Goal: Task Accomplishment & Management: Manage account settings

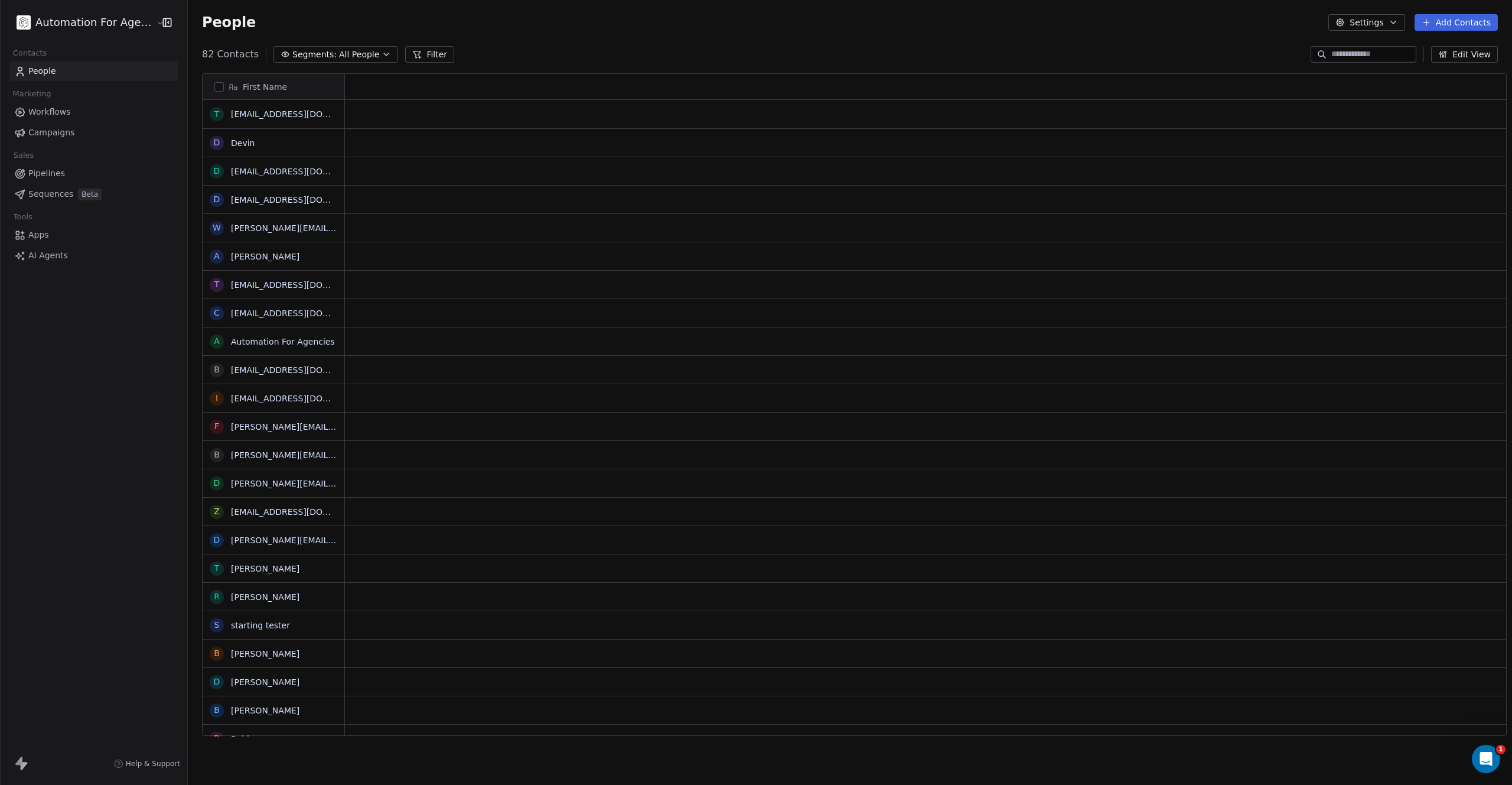
scroll to position [682, 1325]
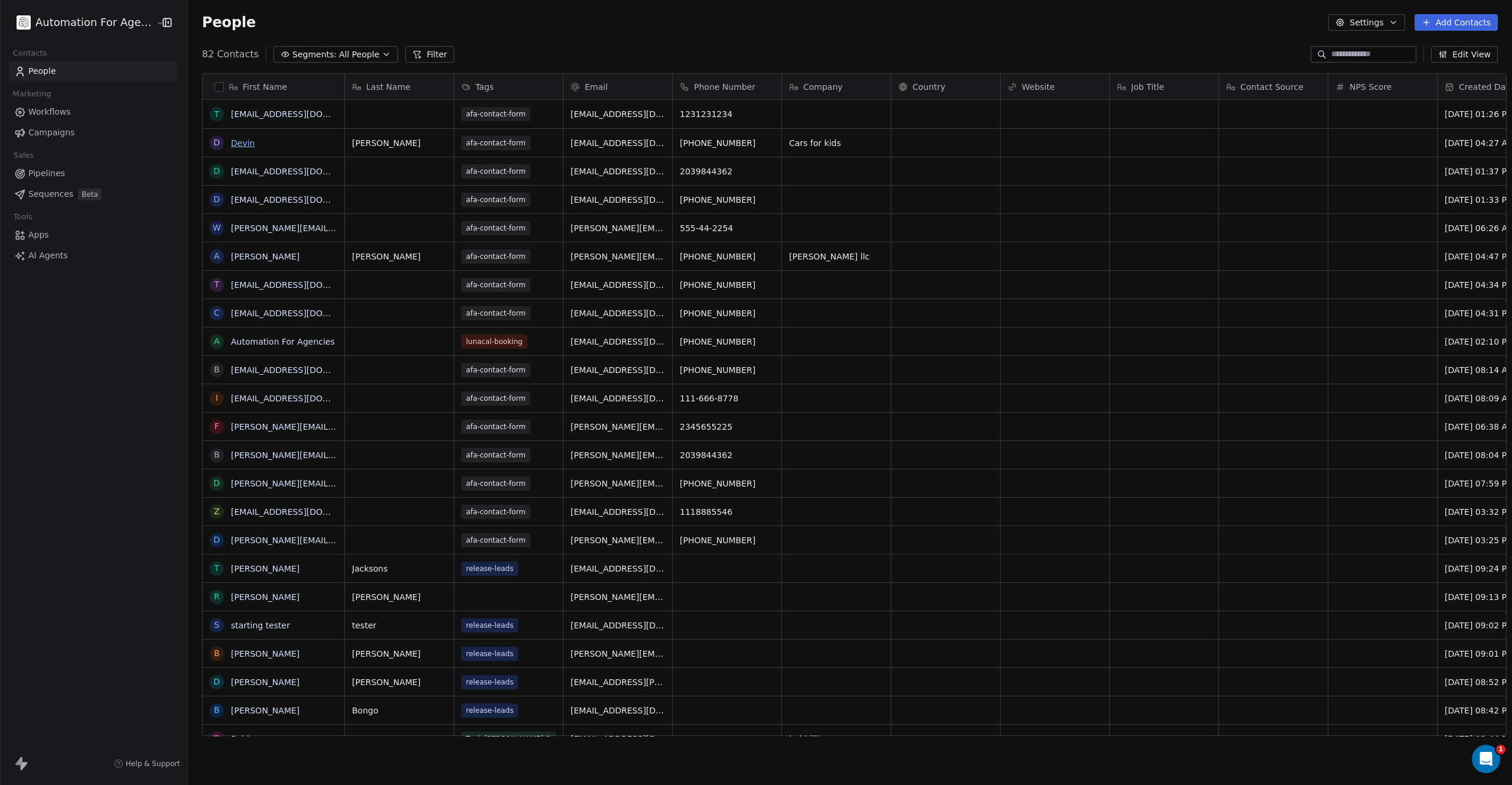
click at [233, 143] on link "Devin" at bounding box center [242, 143] width 24 height 10
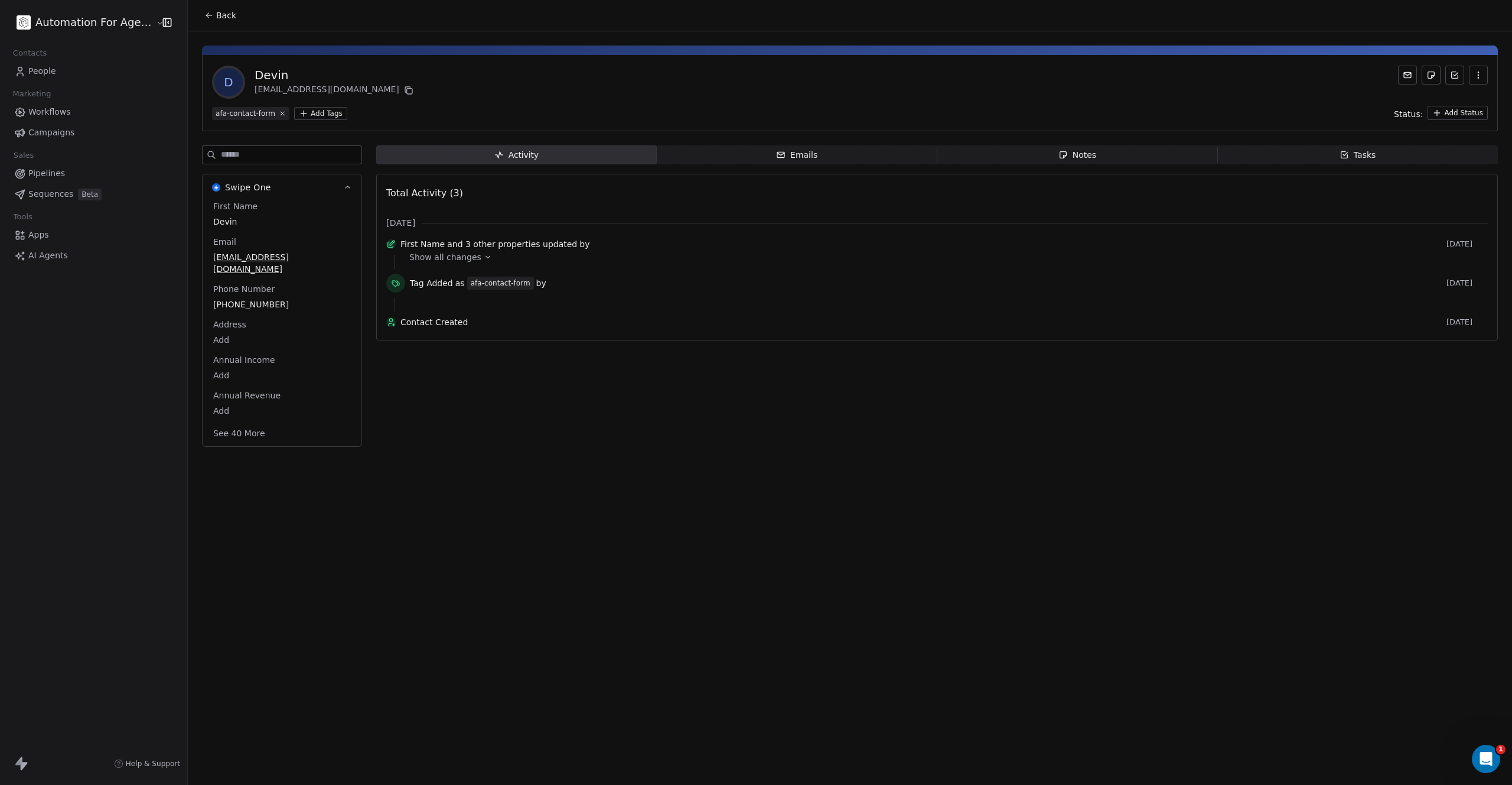
click at [1477, 76] on icon "button" at bounding box center [1479, 75] width 10 height 10
click at [1445, 105] on div "Delete" at bounding box center [1462, 101] width 79 height 19
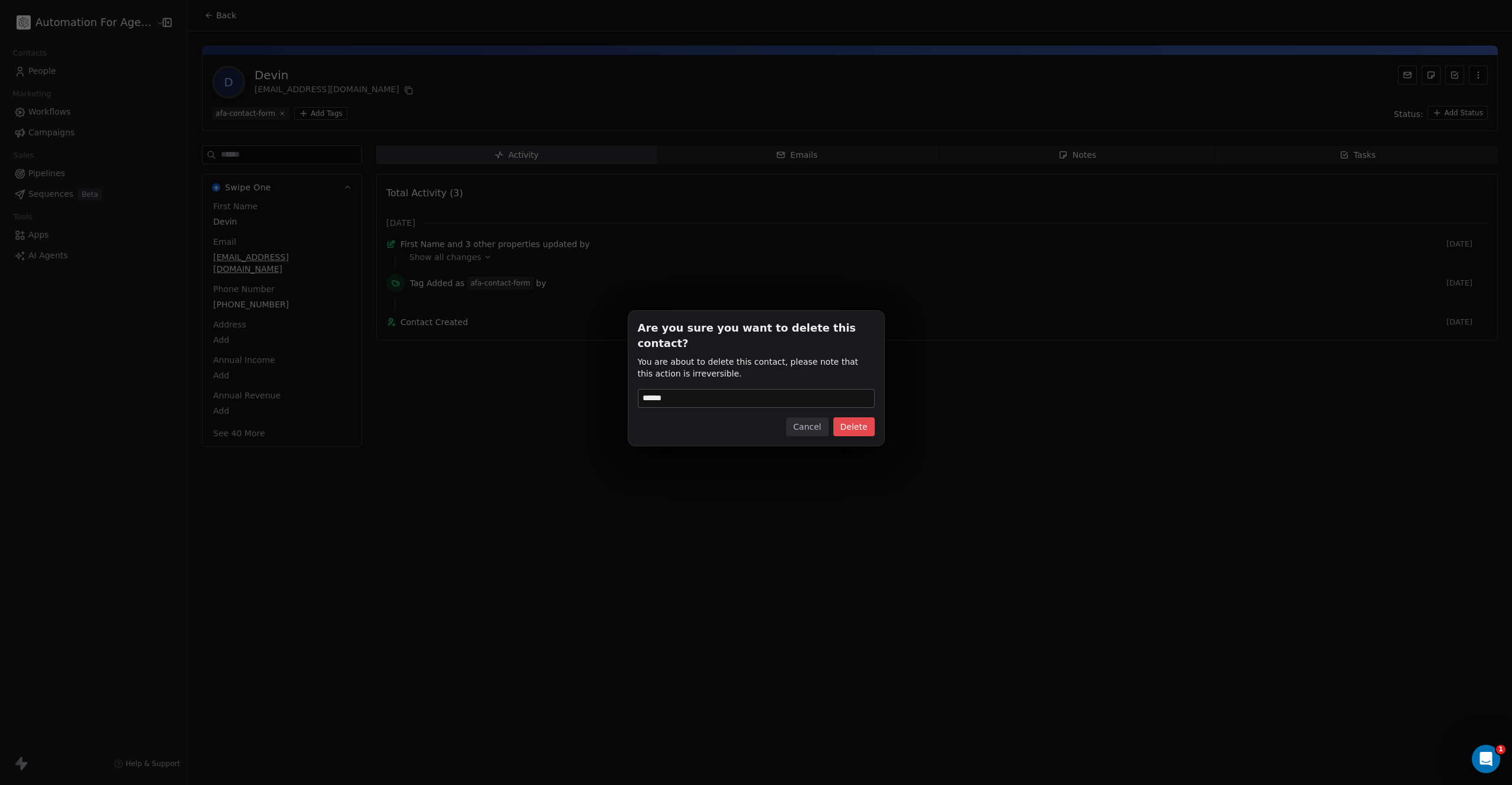
type input "******"
click at [862, 421] on button "Delete" at bounding box center [853, 427] width 41 height 19
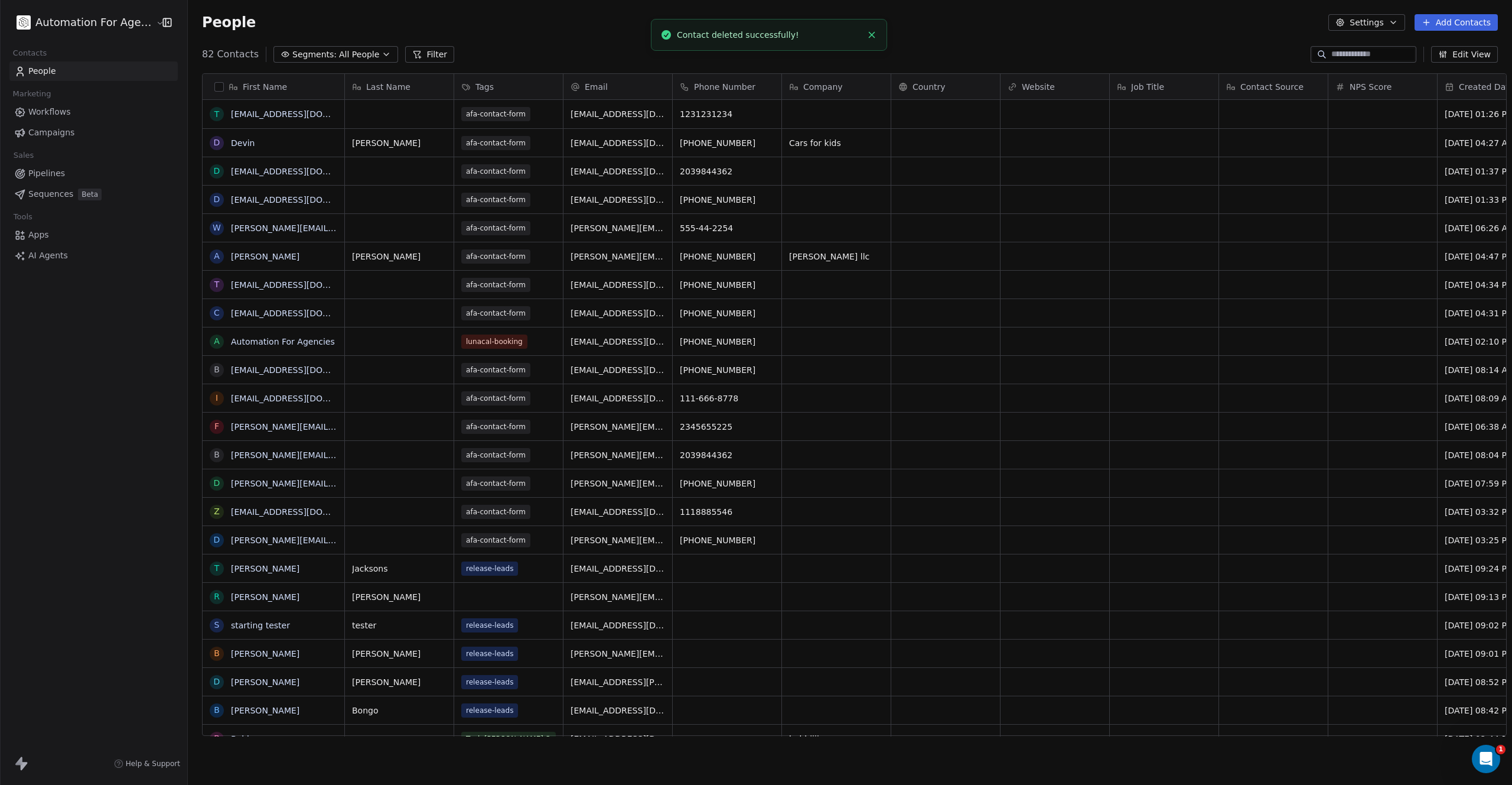
scroll to position [682, 1325]
